Goal: Information Seeking & Learning: Understand process/instructions

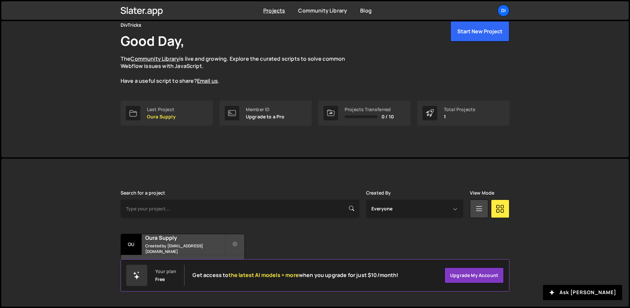
scroll to position [26, 0]
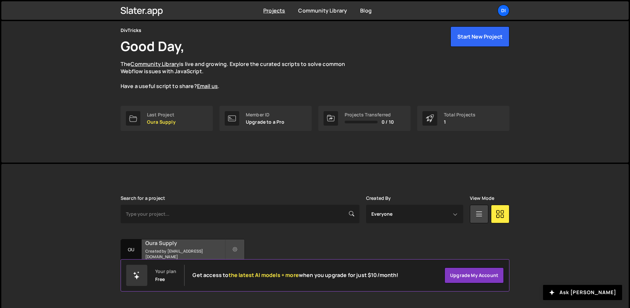
click at [173, 244] on h2 "Oura Supply" at bounding box center [184, 242] width 79 height 7
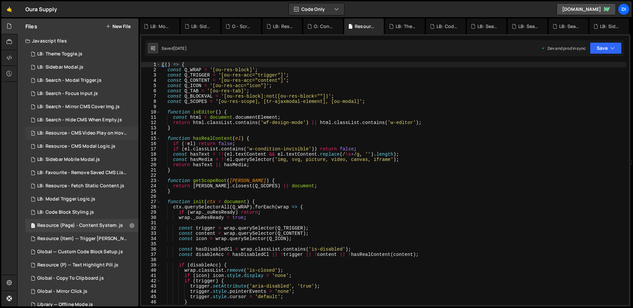
click at [86, 132] on div "LB: Resource - CMS Video Play on Hover.js" at bounding box center [82, 133] width 91 height 6
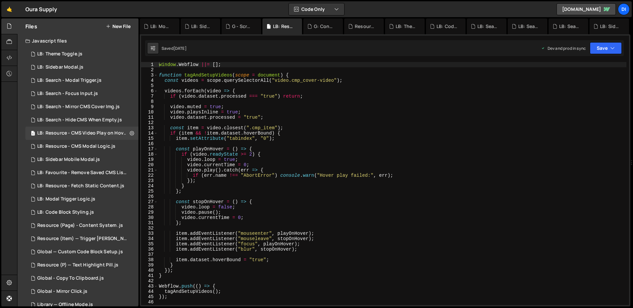
click at [225, 114] on div "window . Webflow ||= [ ] ; function tagAndSetupVideos ( scope = document ) { co…" at bounding box center [392, 188] width 469 height 253
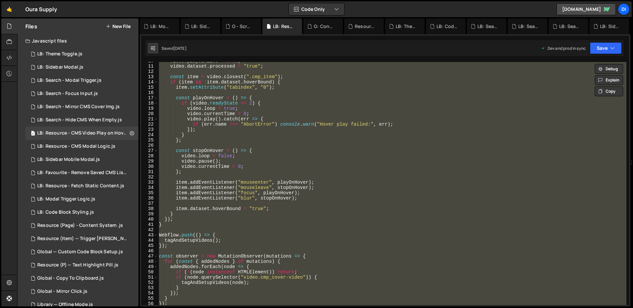
scroll to position [187, 0]
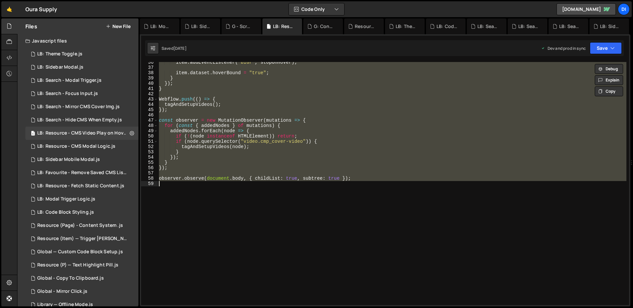
click at [266, 97] on div "item . addEventListener ( "blur" , stopOnHover ) ; item . dataset . hoverBound …" at bounding box center [392, 183] width 469 height 243
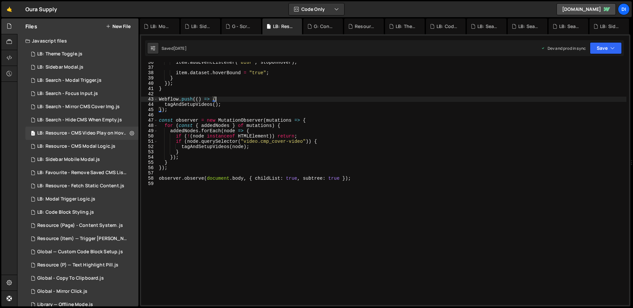
type textarea "observer.observe(document.body, { childList: true, subtree: true });"
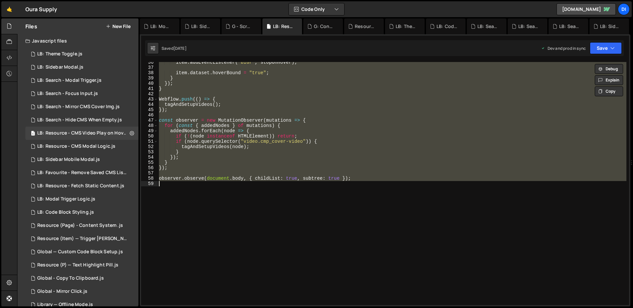
paste textarea
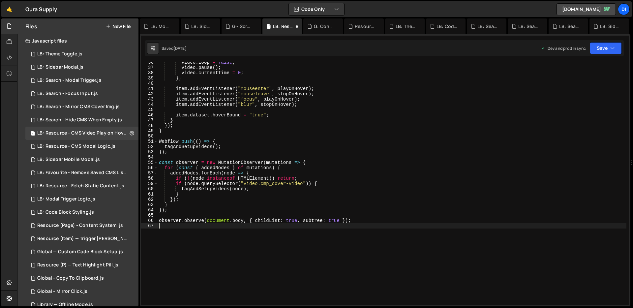
scroll to position [0, 0]
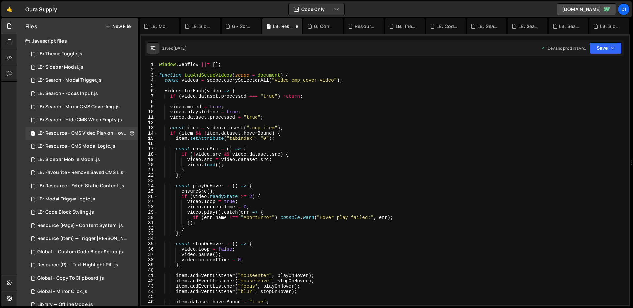
click at [266, 98] on div "window . Webflow ||= [ ] ; function tagAndSetupVideos ( scope = document ) { co…" at bounding box center [392, 188] width 469 height 253
click at [295, 168] on div "window . Webflow ||= [ ] ; function tagAndSetupVideos ( scope = document ) { co…" at bounding box center [392, 188] width 469 height 253
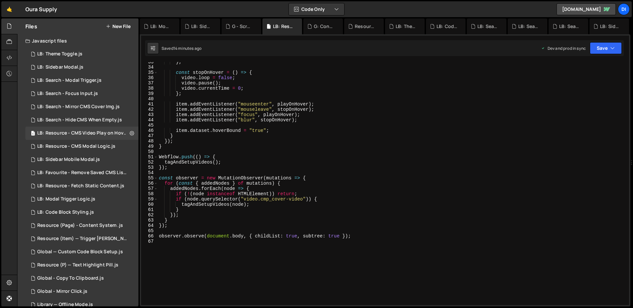
scroll to position [229, 0]
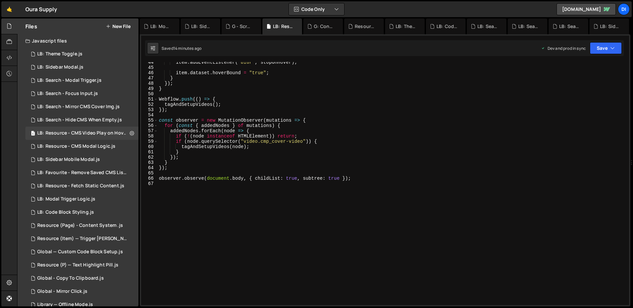
click at [295, 168] on div "item . addEventListener ( "blur" , stopOnHover ) ; item . dataset . hoverBound …" at bounding box center [392, 186] width 469 height 253
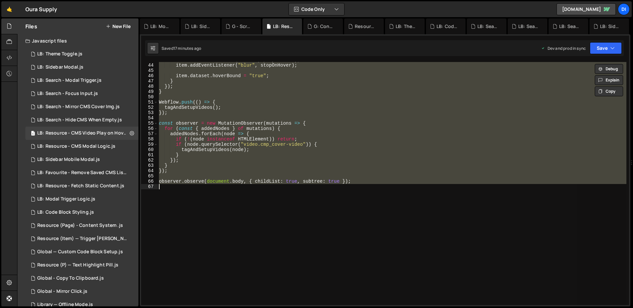
click at [298, 161] on div "item . addEventListener ( "focus" , playOnHover ) ; item . addEventListener ( "…" at bounding box center [392, 183] width 469 height 243
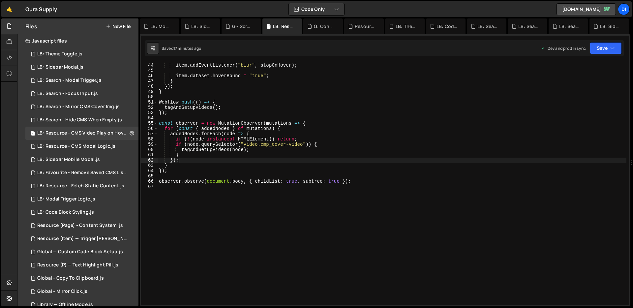
type textarea "observer.observe(document.body, { childList: true, subtree: true });"
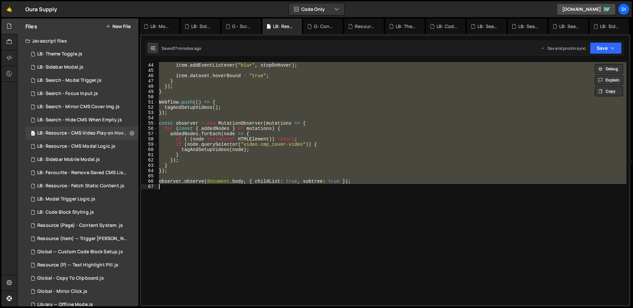
paste textarea
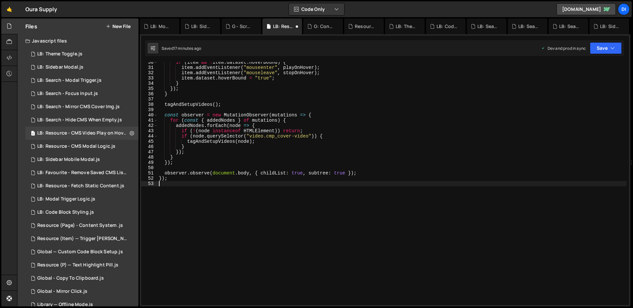
scroll to position [156, 0]
click at [298, 161] on div "if ( item && ! item . dataset . hoverBound ) { item . addEventListener ( "mouse…" at bounding box center [392, 186] width 469 height 253
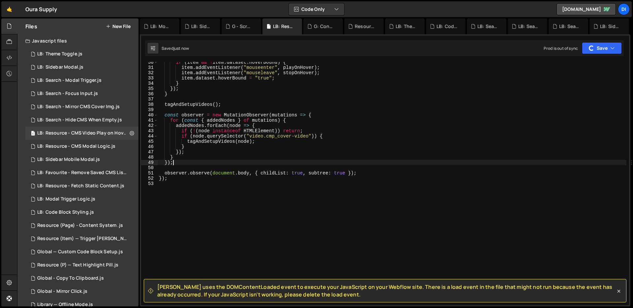
scroll to position [0, 0]
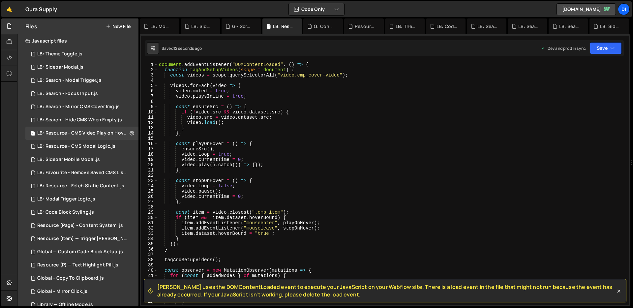
click at [255, 164] on div "document . addEventListener ( "DOMContentLoaded" , ( ) => { function tagAndSetu…" at bounding box center [392, 188] width 469 height 253
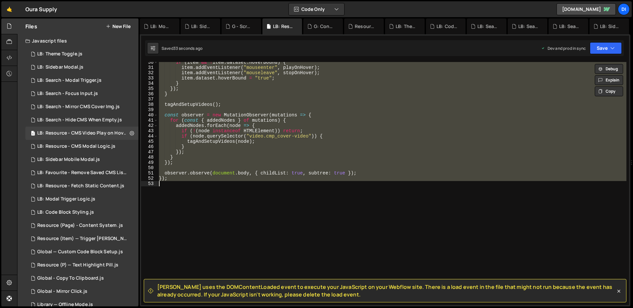
click at [320, 158] on div "if ( item && ! item . dataset . hoverBound ) { item . addEventListener ( "mouse…" at bounding box center [392, 183] width 469 height 243
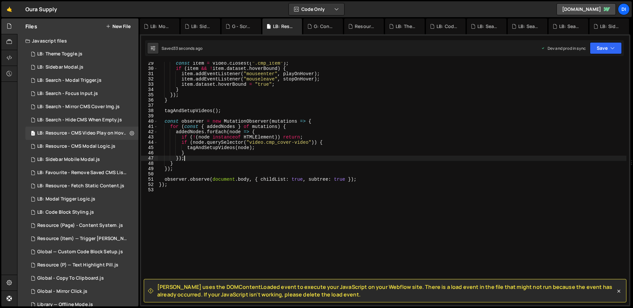
type textarea "});"
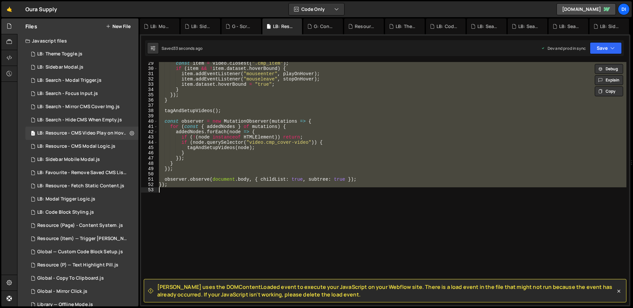
paste textarea
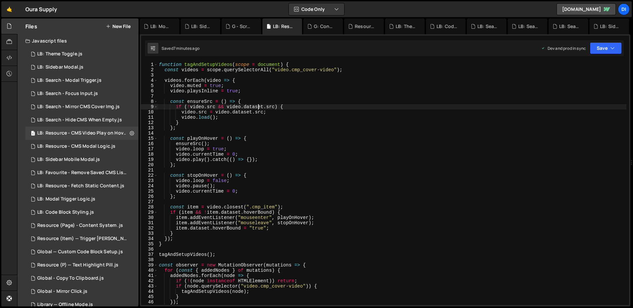
click at [258, 108] on div "function tagAndSetupVideos ( scope = document ) { const videos = scope . queryS…" at bounding box center [392, 188] width 469 height 253
type textarea "if (!video.src && video.dataset.src) {"
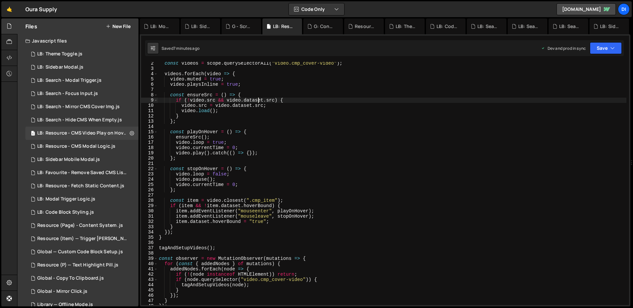
click at [263, 100] on div "const videos = scope . querySelectorAll ( "video.cmp_cover-video" ) ; videos . …" at bounding box center [392, 187] width 469 height 253
